Goal: Use online tool/utility: Utilize a website feature to perform a specific function

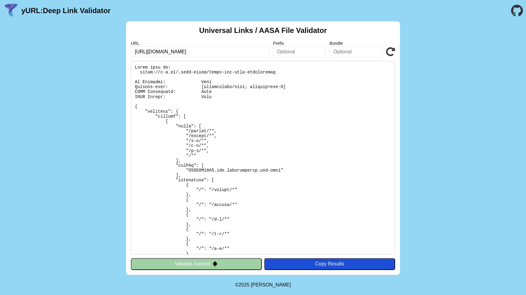
click at [386, 53] on icon at bounding box center [390, 51] width 9 height 9
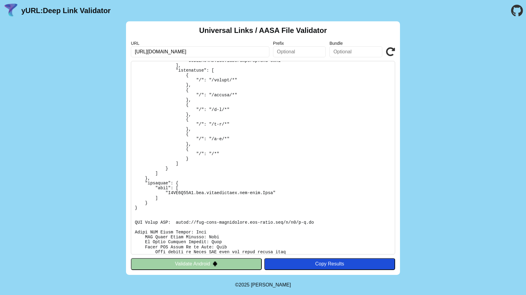
scroll to position [109, 0]
click at [389, 52] on icon at bounding box center [390, 51] width 9 height 9
